Goal: Navigation & Orientation: Find specific page/section

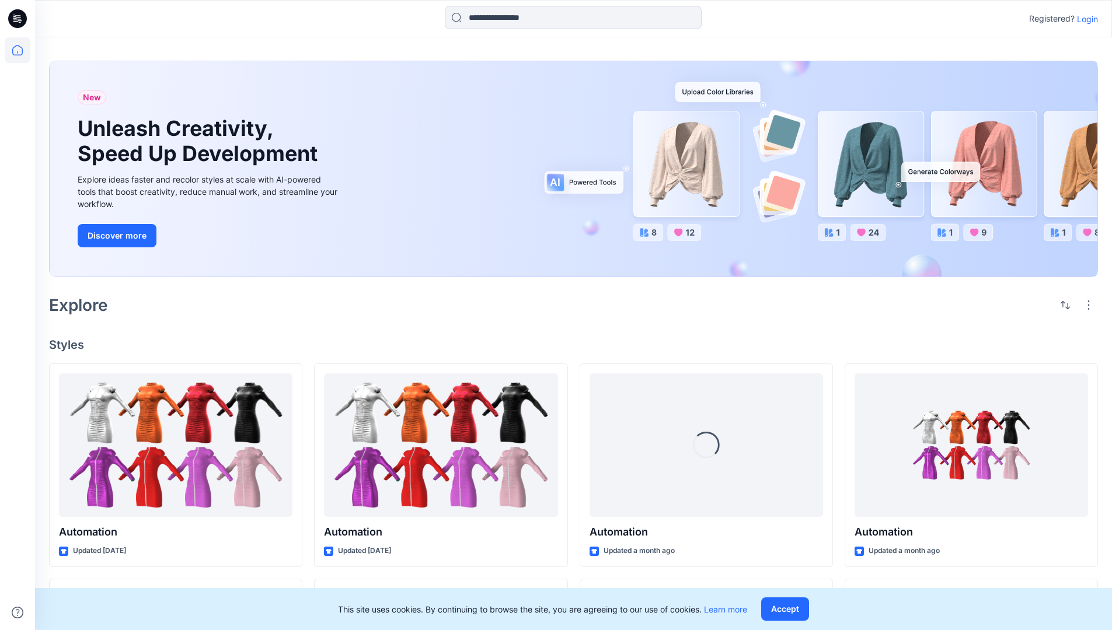
click at [1084, 19] on p "Login" at bounding box center [1087, 19] width 21 height 12
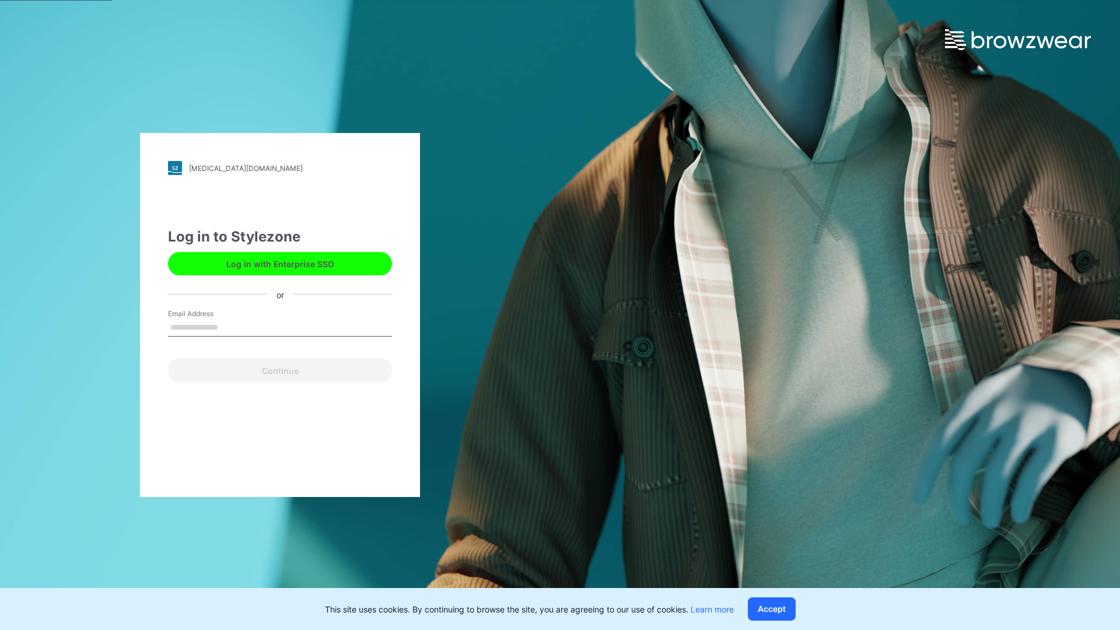
click at [230, 327] on input "Email Address" at bounding box center [280, 328] width 224 height 18
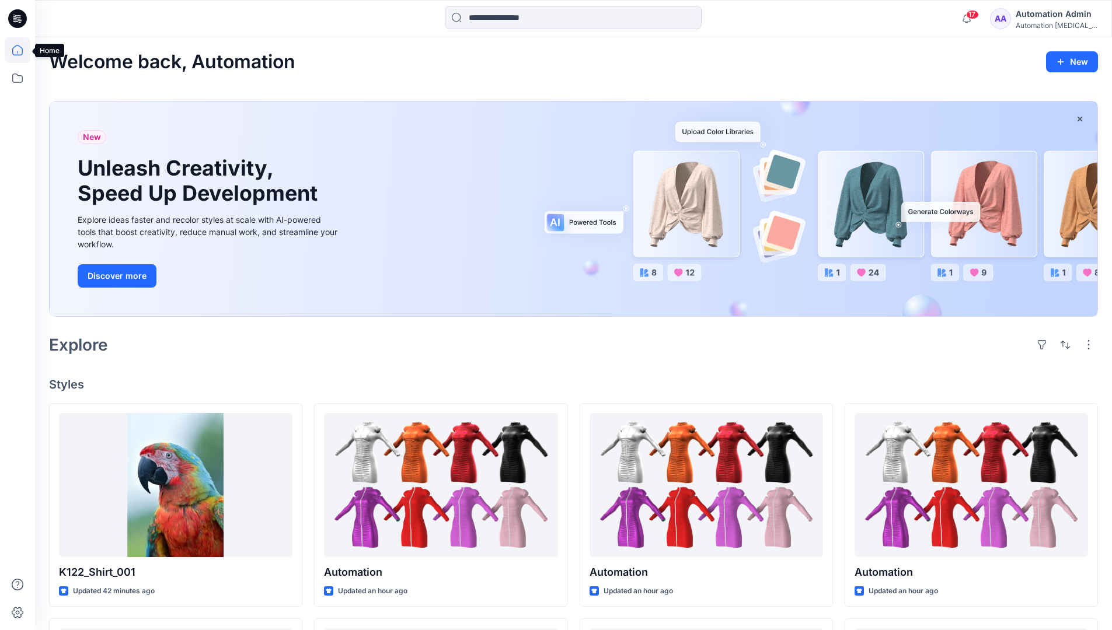
click at [22, 50] on icon at bounding box center [17, 50] width 11 height 11
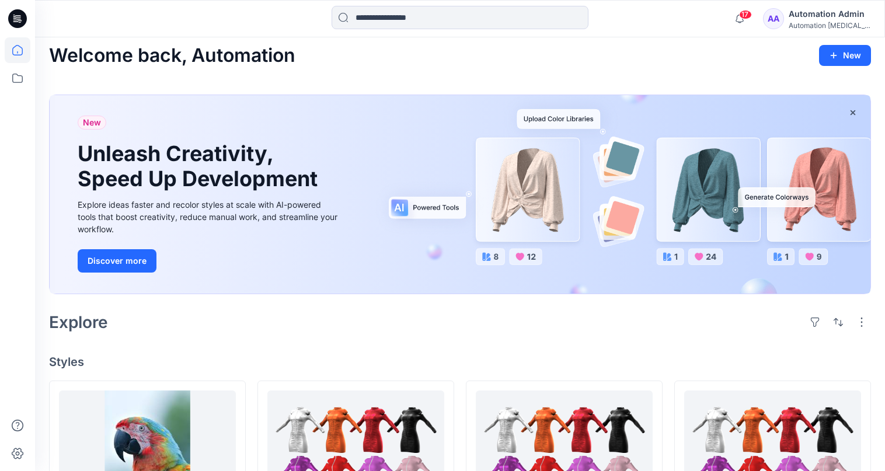
scroll to position [47, 0]
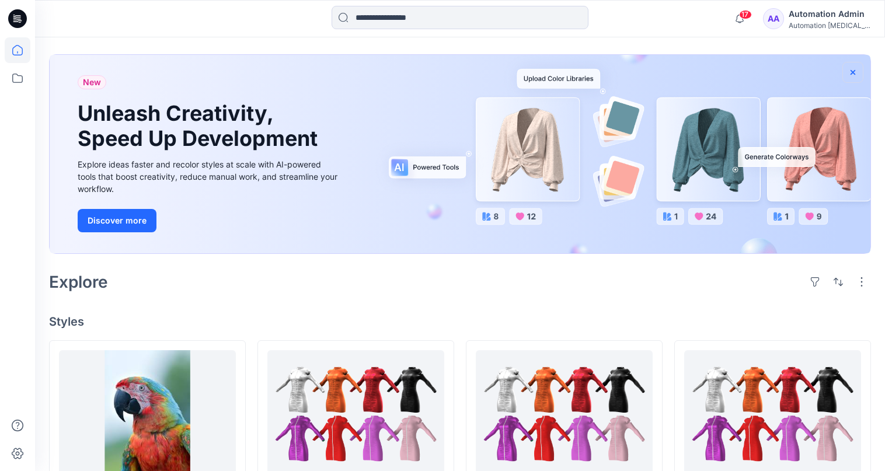
click at [852, 72] on icon "button" at bounding box center [852, 71] width 5 height 5
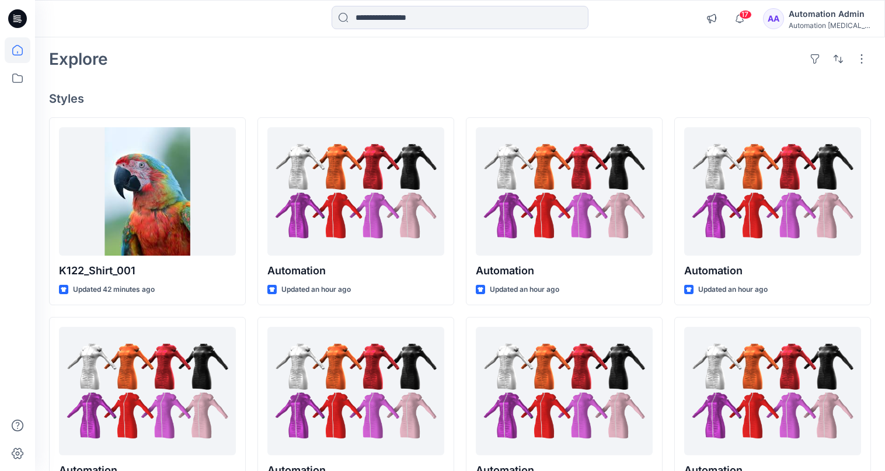
click at [833, 27] on div "Automation [MEDICAL_DATA]..." at bounding box center [829, 25] width 82 height 9
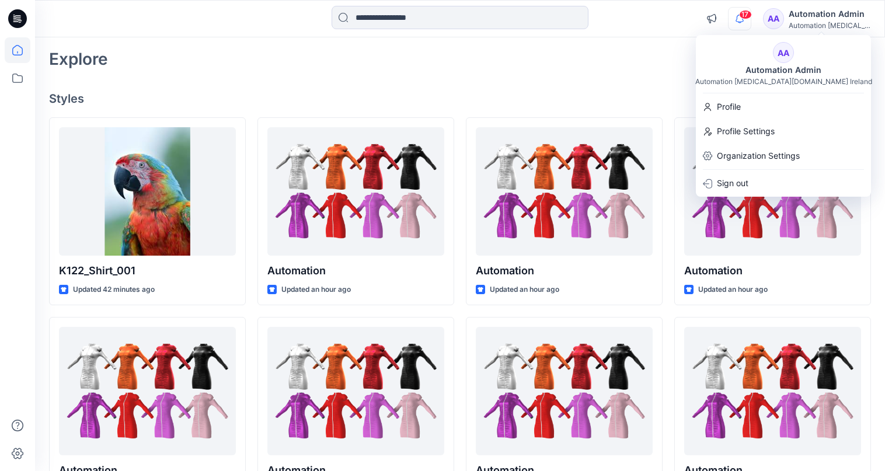
click at [743, 19] on icon "button" at bounding box center [739, 19] width 8 height 8
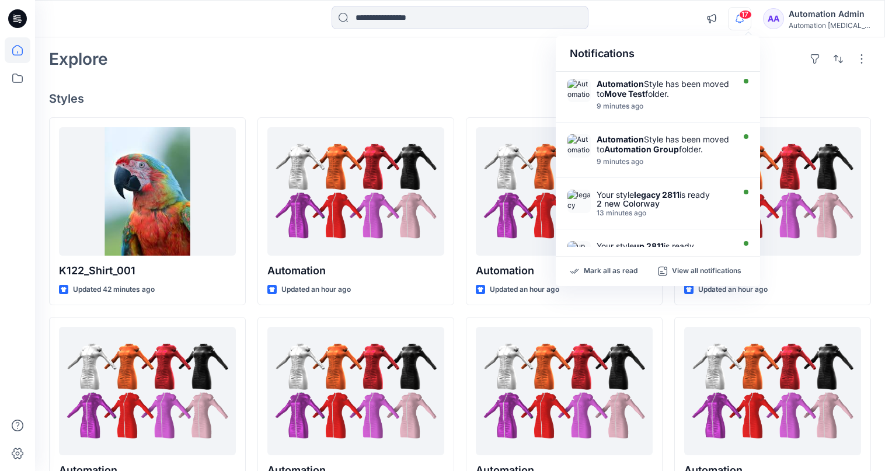
scroll to position [0, 0]
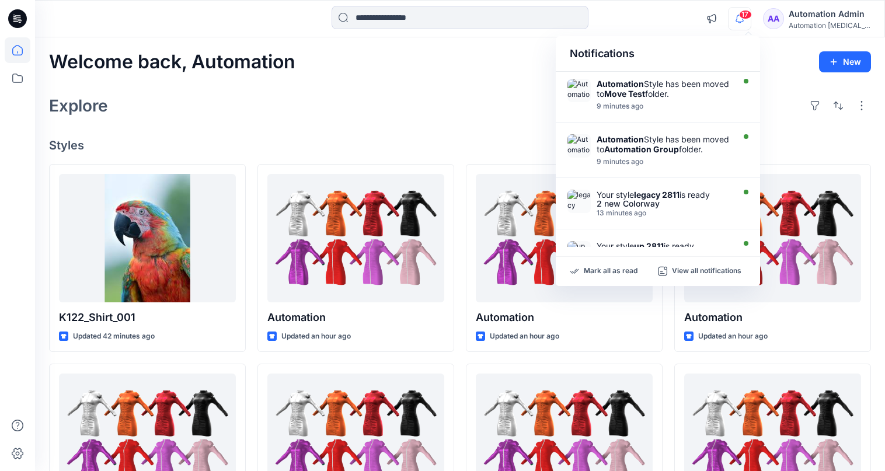
click at [579, 59] on div "Notifications" at bounding box center [658, 54] width 204 height 36
click at [463, 25] on input at bounding box center [459, 17] width 257 height 23
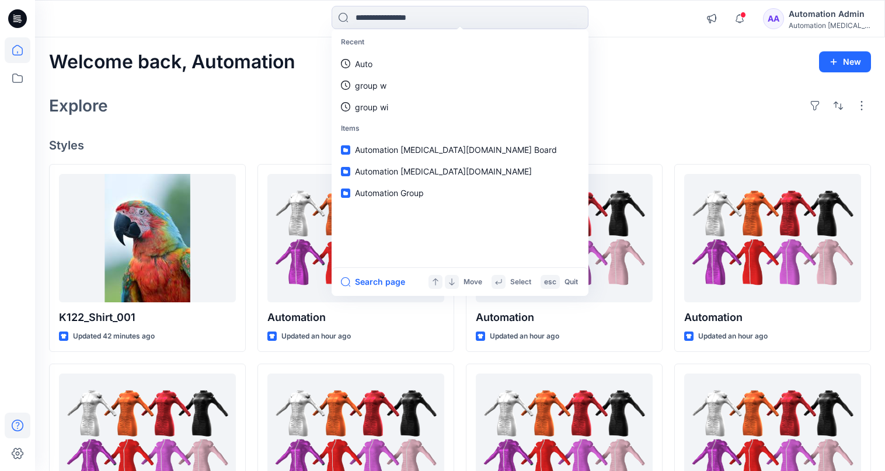
click at [15, 424] on icon at bounding box center [18, 426] width 26 height 26
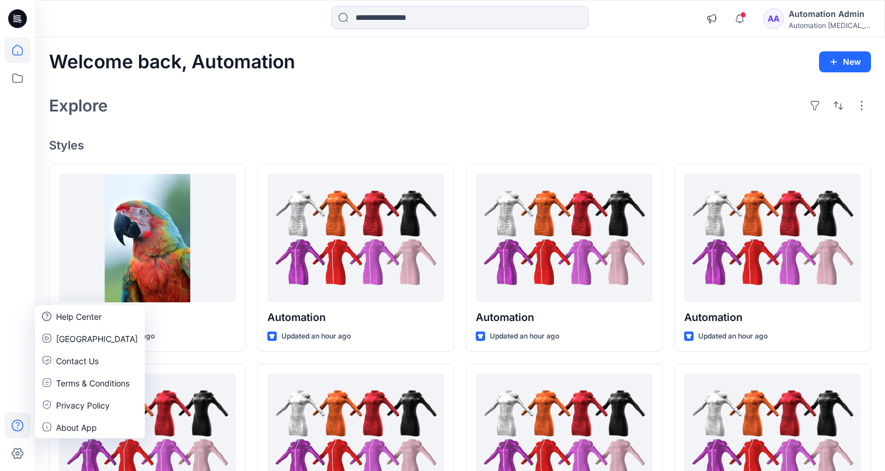
click at [211, 115] on div "Explore" at bounding box center [460, 106] width 822 height 28
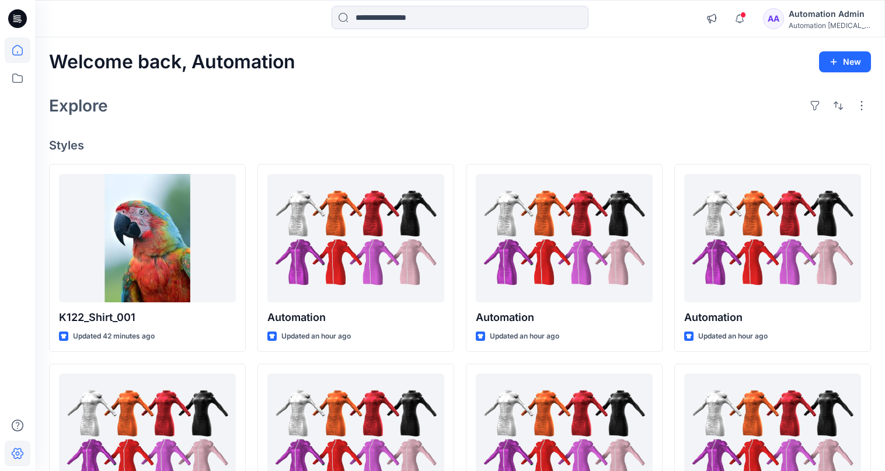
click at [23, 449] on icon at bounding box center [18, 454] width 26 height 26
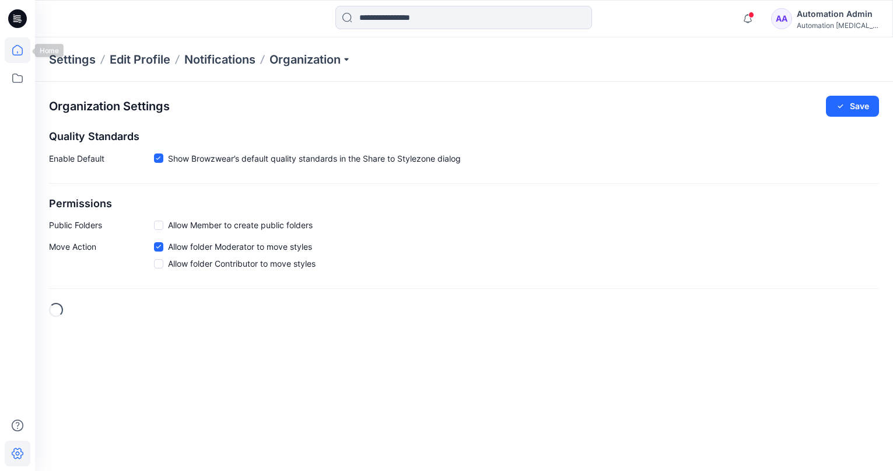
click at [24, 52] on icon at bounding box center [18, 50] width 26 height 26
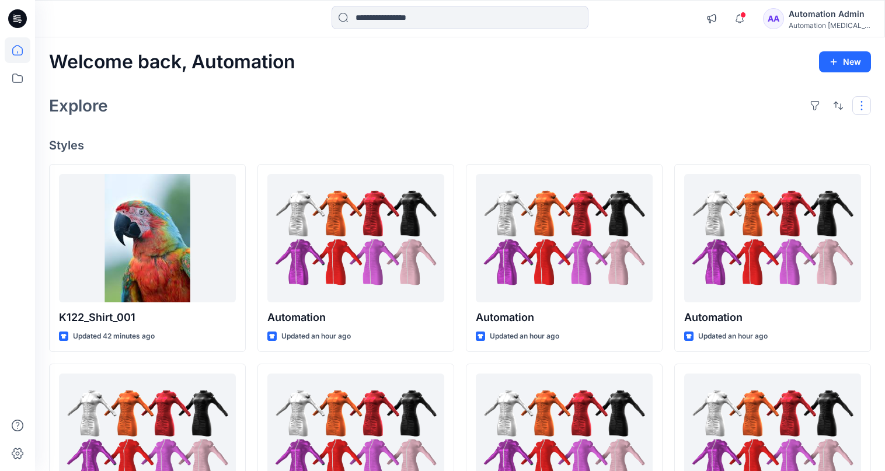
click at [859, 111] on button "button" at bounding box center [861, 105] width 19 height 19
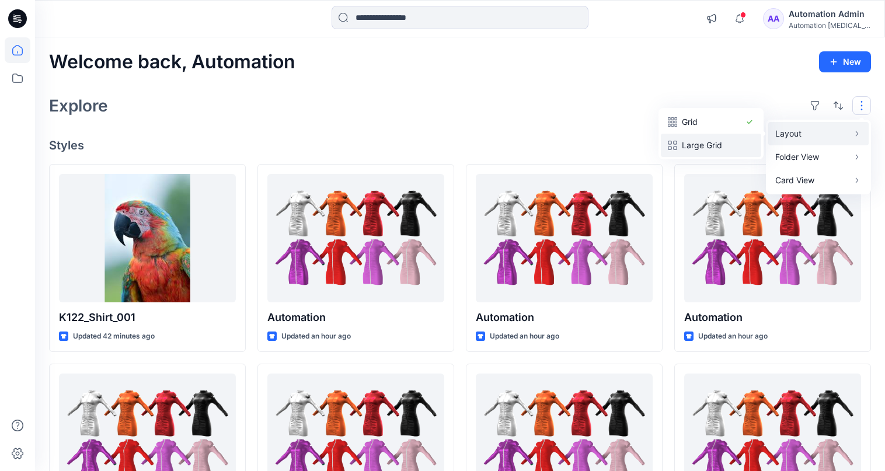
click at [722, 139] on p "Large Grid" at bounding box center [711, 145] width 58 height 14
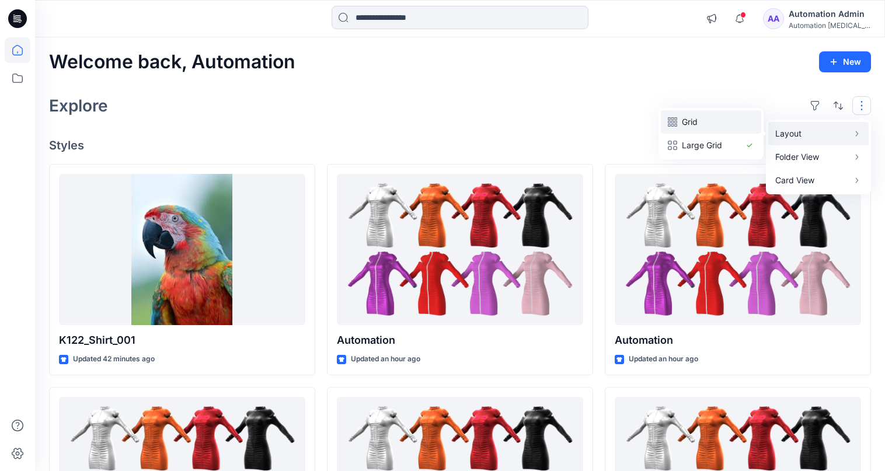
click at [697, 122] on p "Grid" at bounding box center [711, 122] width 58 height 14
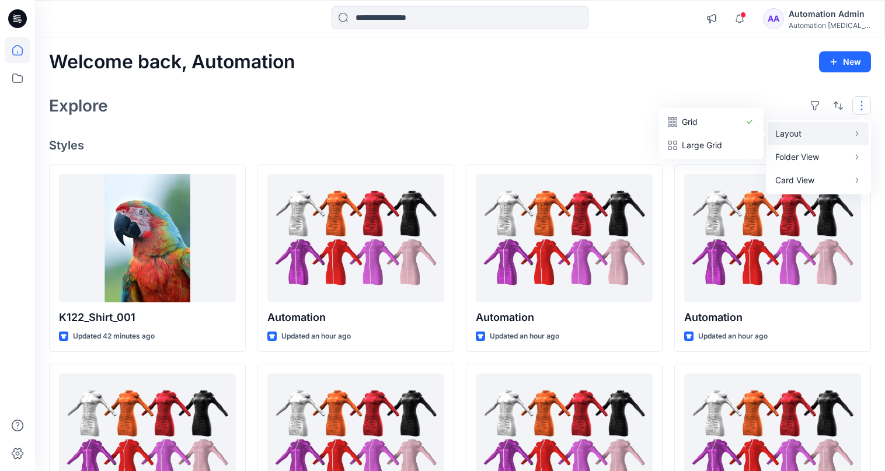
click at [862, 106] on button "button" at bounding box center [861, 105] width 19 height 19
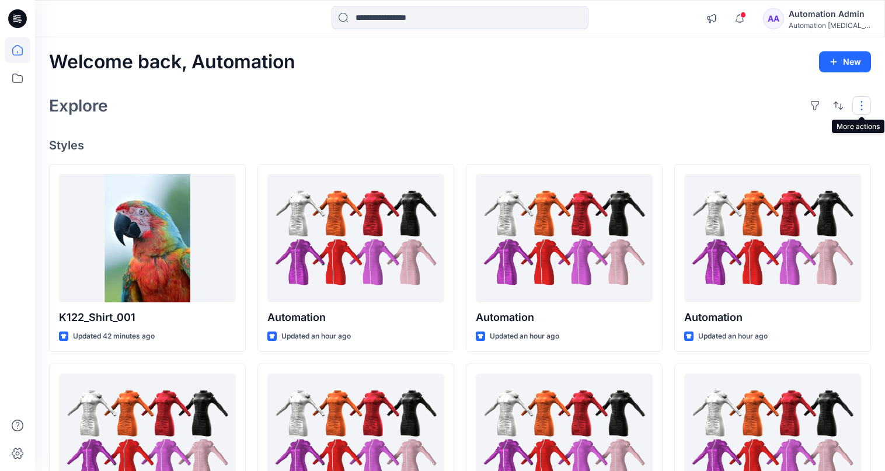
click at [856, 106] on button "button" at bounding box center [861, 105] width 19 height 19
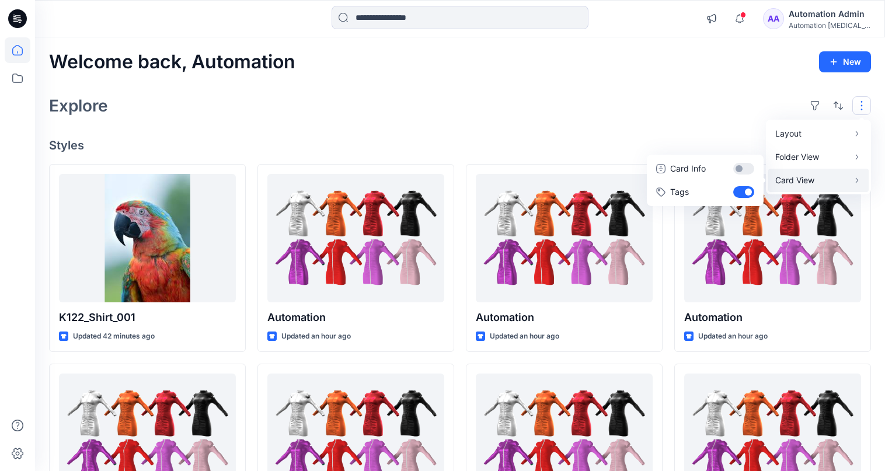
click at [823, 177] on p "Card View" at bounding box center [812, 180] width 74 height 14
click at [742, 168] on button "Card Info" at bounding box center [705, 168] width 112 height 23
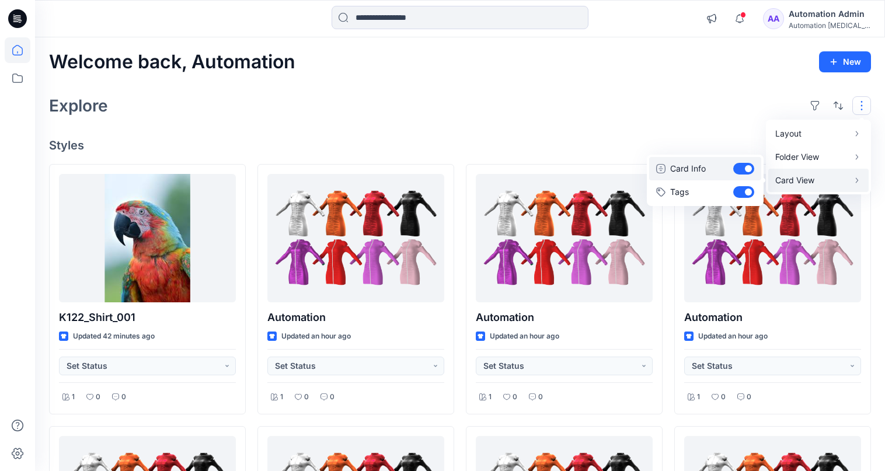
click at [742, 168] on button "Card Info" at bounding box center [705, 168] width 112 height 23
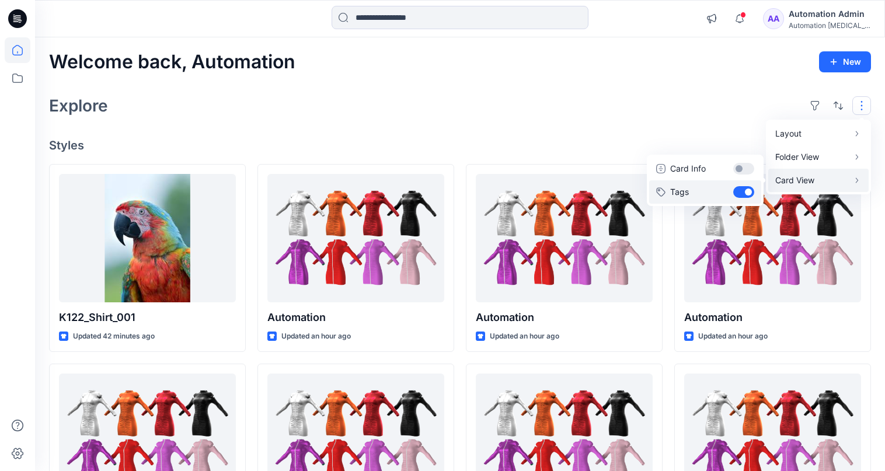
click at [743, 190] on button "Tags" at bounding box center [705, 191] width 112 height 23
click at [848, 102] on div "Layout Grid Large Grid Folder View Compact Card Card View Card Info Tags" at bounding box center [837, 105] width 65 height 19
click at [729, 105] on div "Explore" at bounding box center [460, 106] width 822 height 28
click at [853, 105] on button "button" at bounding box center [861, 105] width 19 height 19
click at [811, 179] on p "Card View" at bounding box center [812, 180] width 74 height 14
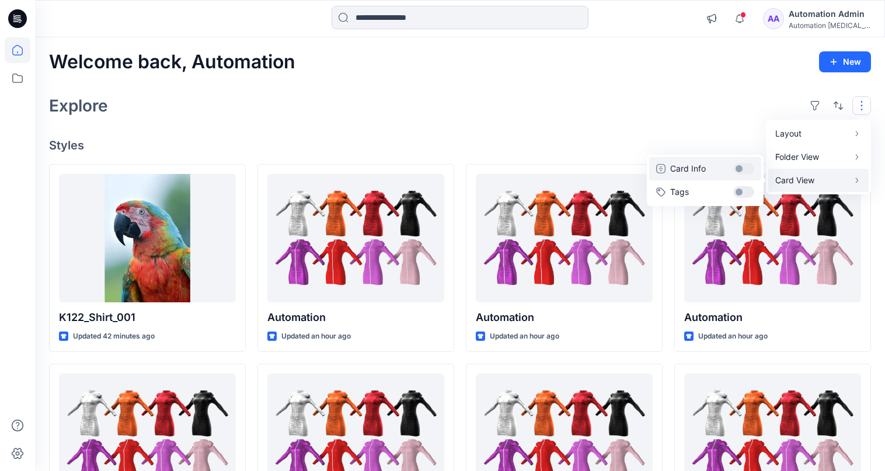
click at [745, 169] on button "Card Info" at bounding box center [705, 168] width 112 height 23
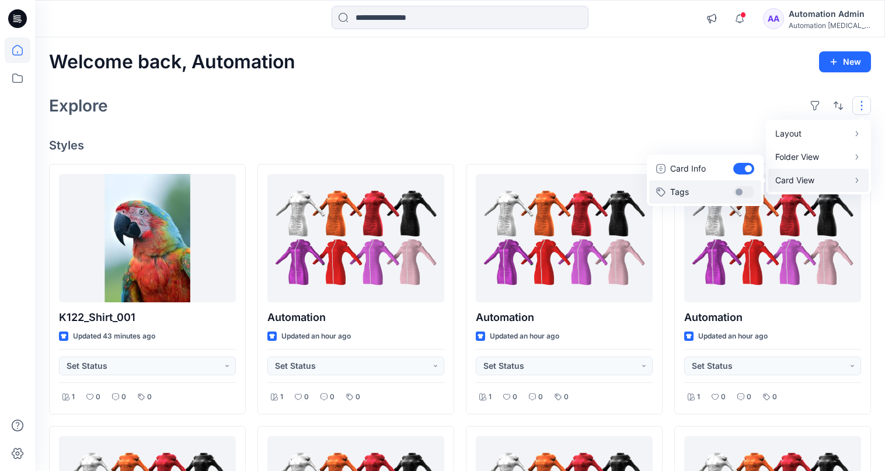
click at [745, 186] on button "Tags" at bounding box center [705, 191] width 112 height 23
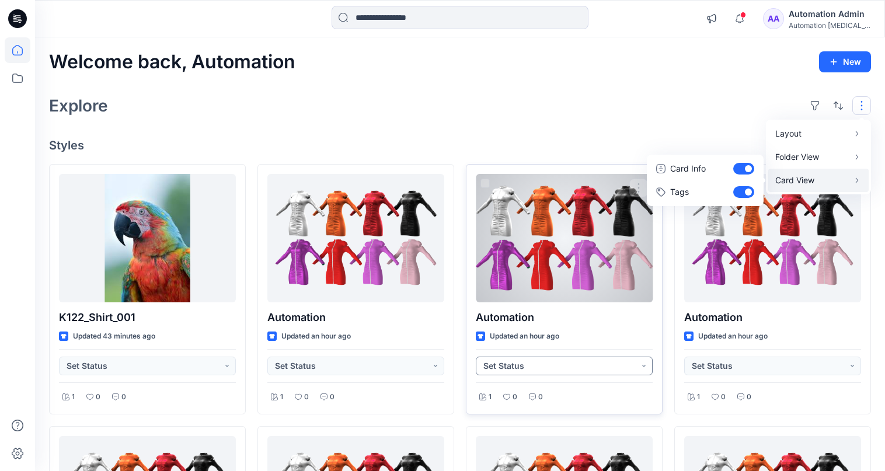
click at [642, 369] on button "Set Status" at bounding box center [564, 366] width 177 height 19
